Goal: Navigation & Orientation: Find specific page/section

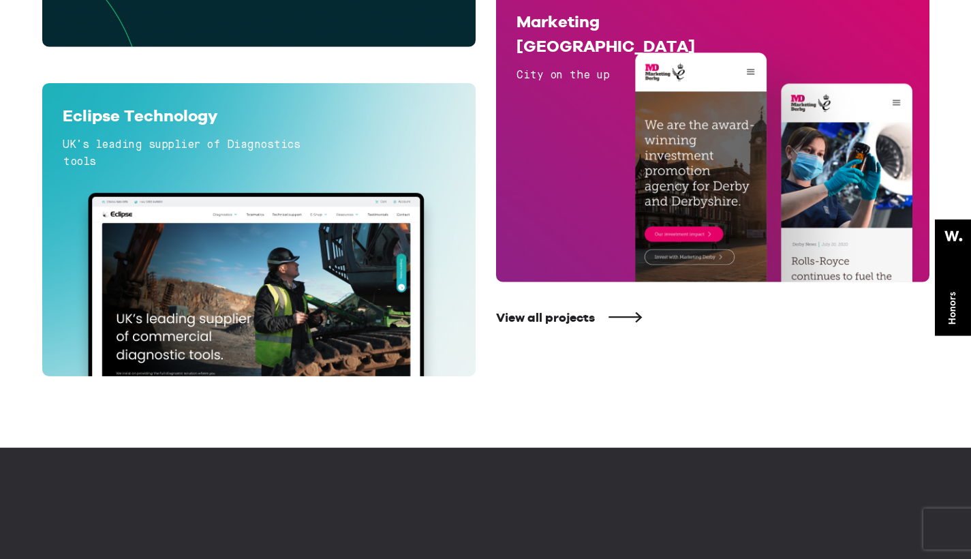
scroll to position [1125, 0]
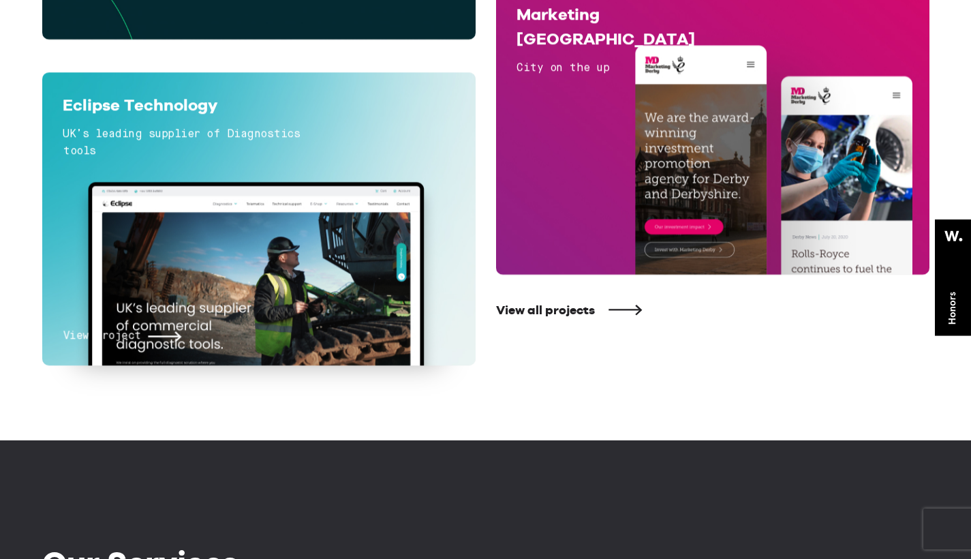
click at [278, 292] on div "View project" at bounding box center [259, 260] width 393 height 171
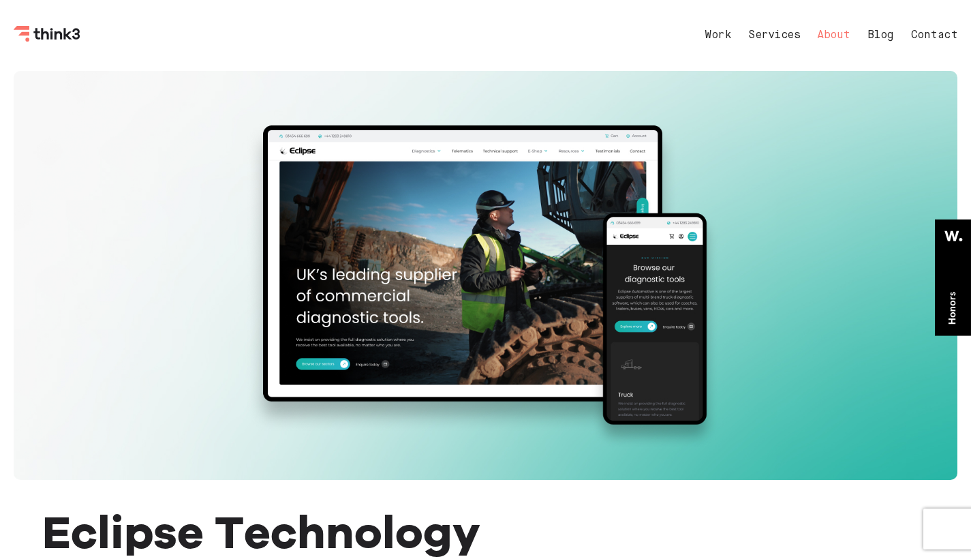
click at [829, 30] on link "About" at bounding box center [833, 35] width 33 height 11
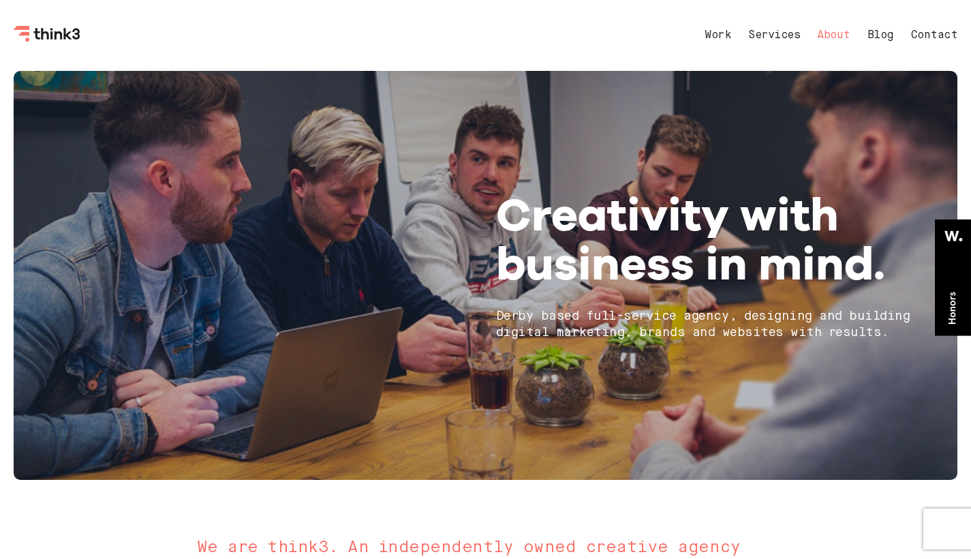
click at [719, 44] on nav "Work Services About Blog Contact" at bounding box center [818, 35] width 280 height 33
click at [719, 42] on nav "Work Services About Blog Contact" at bounding box center [818, 35] width 280 height 33
click at [719, 40] on link "Work" at bounding box center [718, 35] width 27 height 11
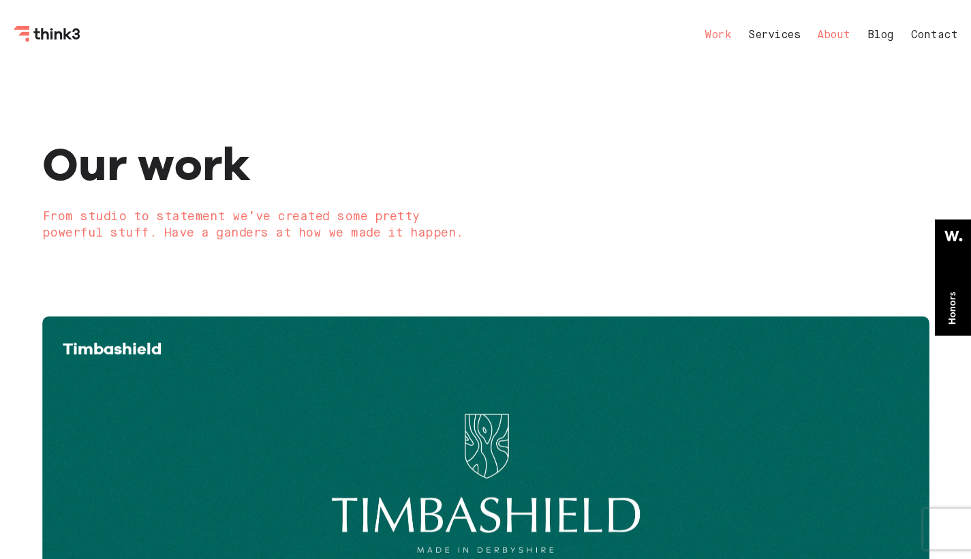
click at [843, 30] on link "About" at bounding box center [833, 35] width 33 height 11
